Goal: Navigation & Orientation: Find specific page/section

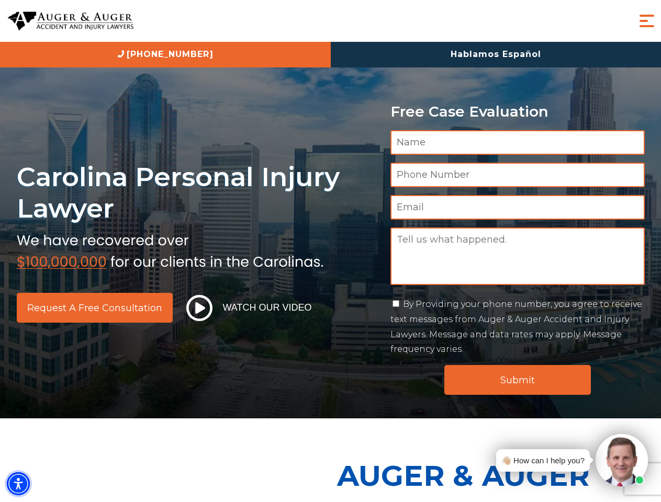
click at [18, 484] on img "Accessibility Menu" at bounding box center [18, 484] width 23 height 23
